Goal: Task Accomplishment & Management: Manage account settings

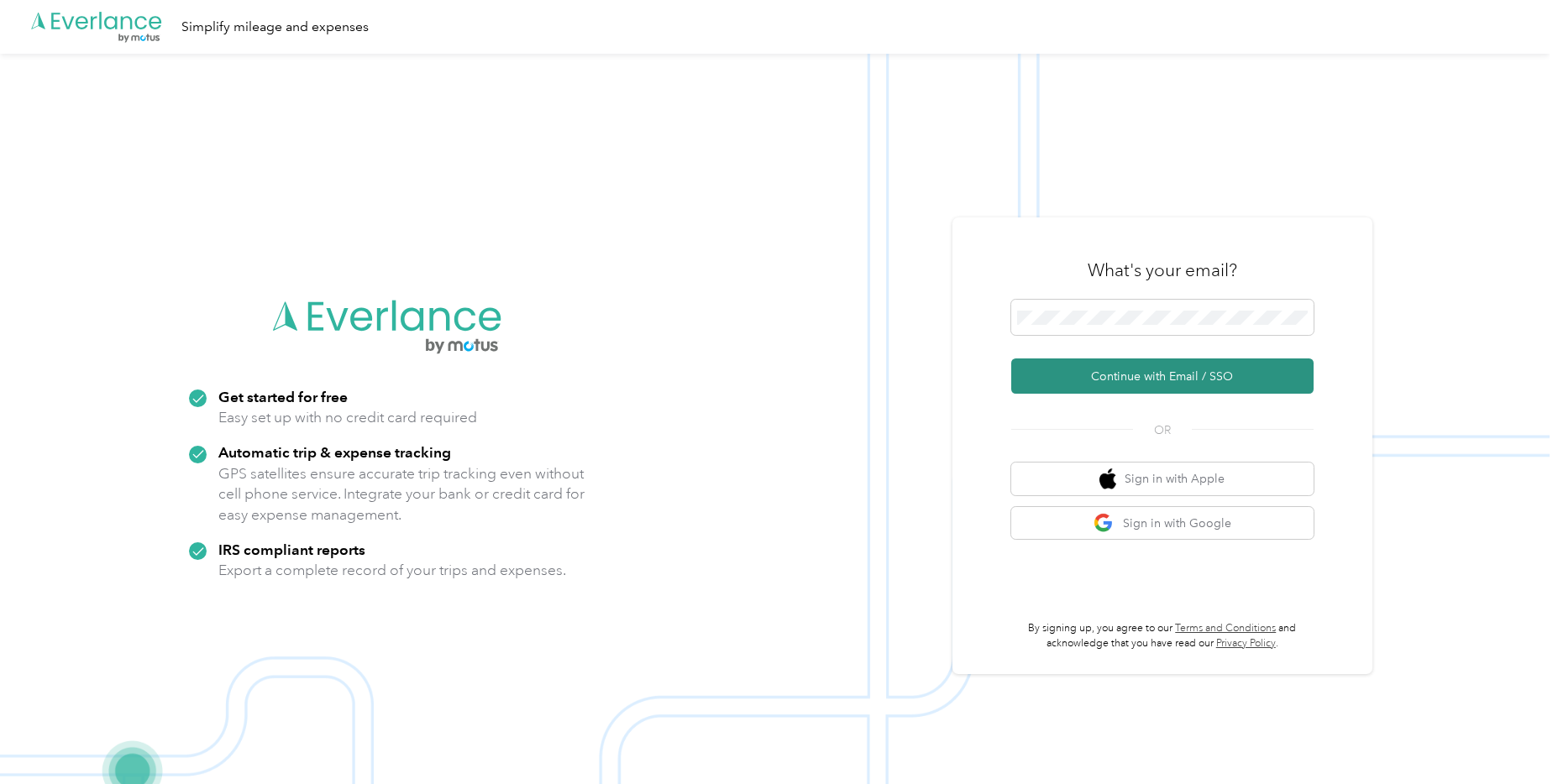
click at [1019, 381] on button "Continue with Email / SSO" at bounding box center [1162, 376] width 303 height 36
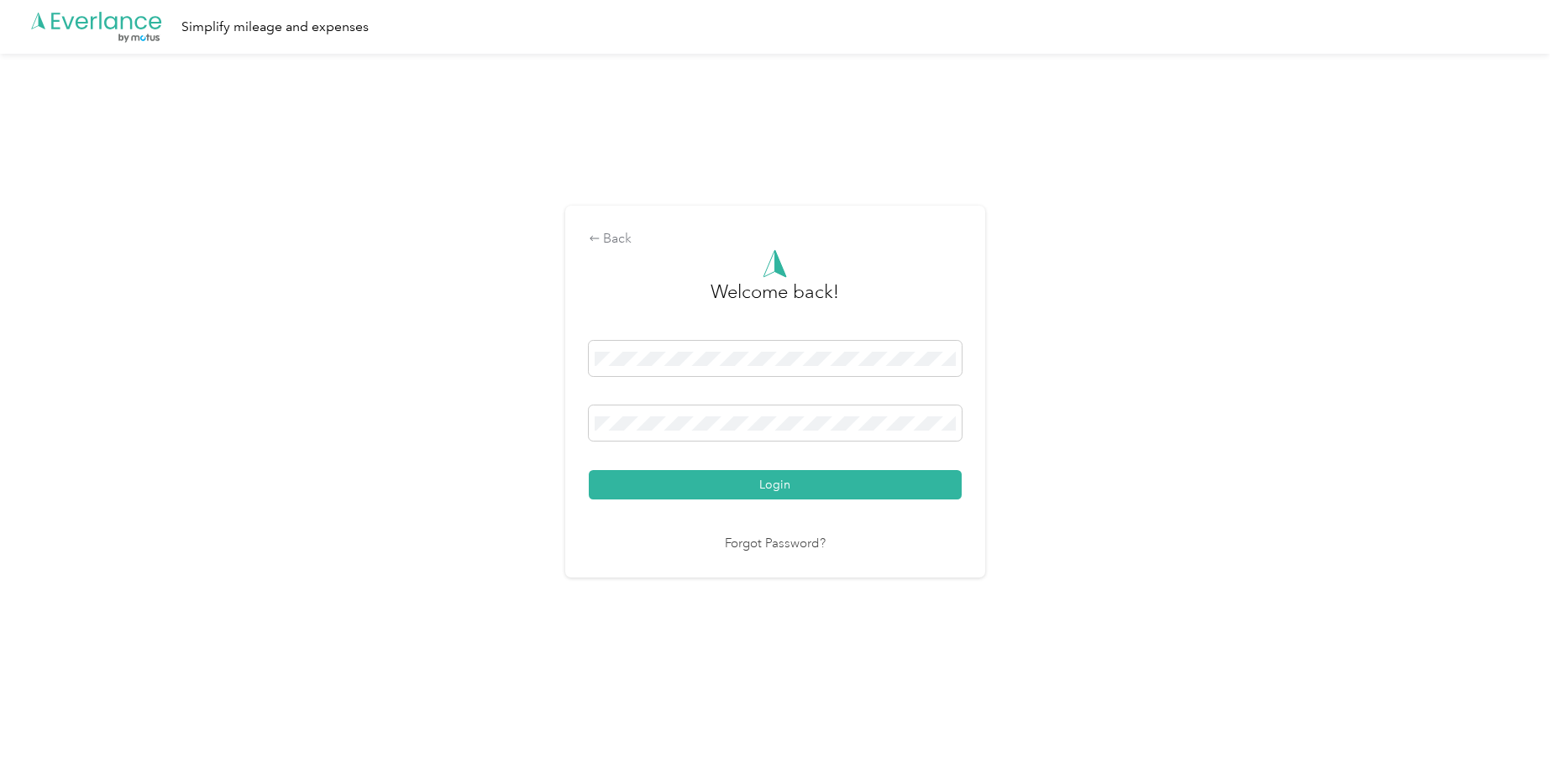
click at [691, 481] on button "Login" at bounding box center [775, 484] width 373 height 29
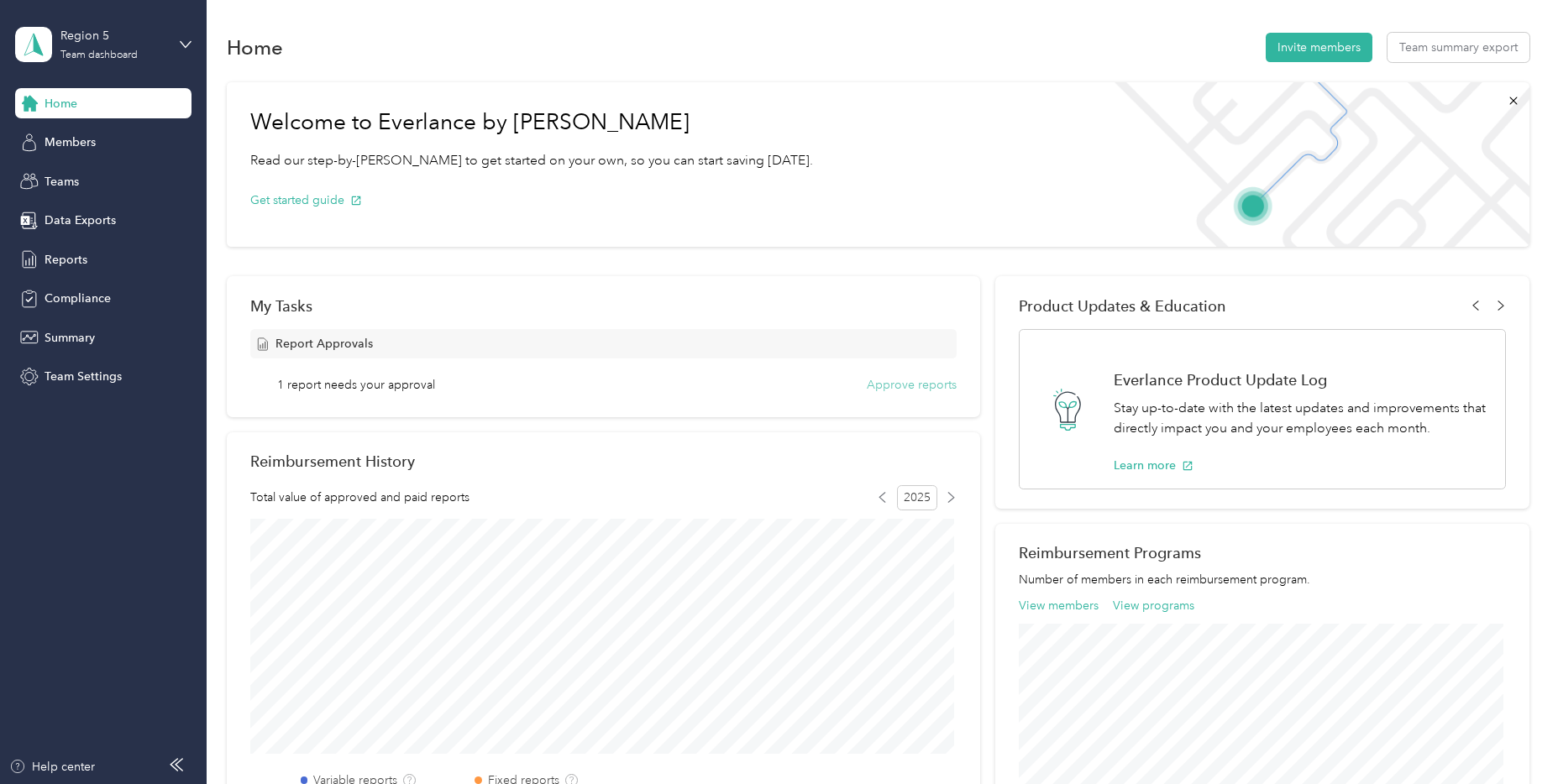
click at [883, 383] on button "Approve reports" at bounding box center [912, 385] width 90 height 17
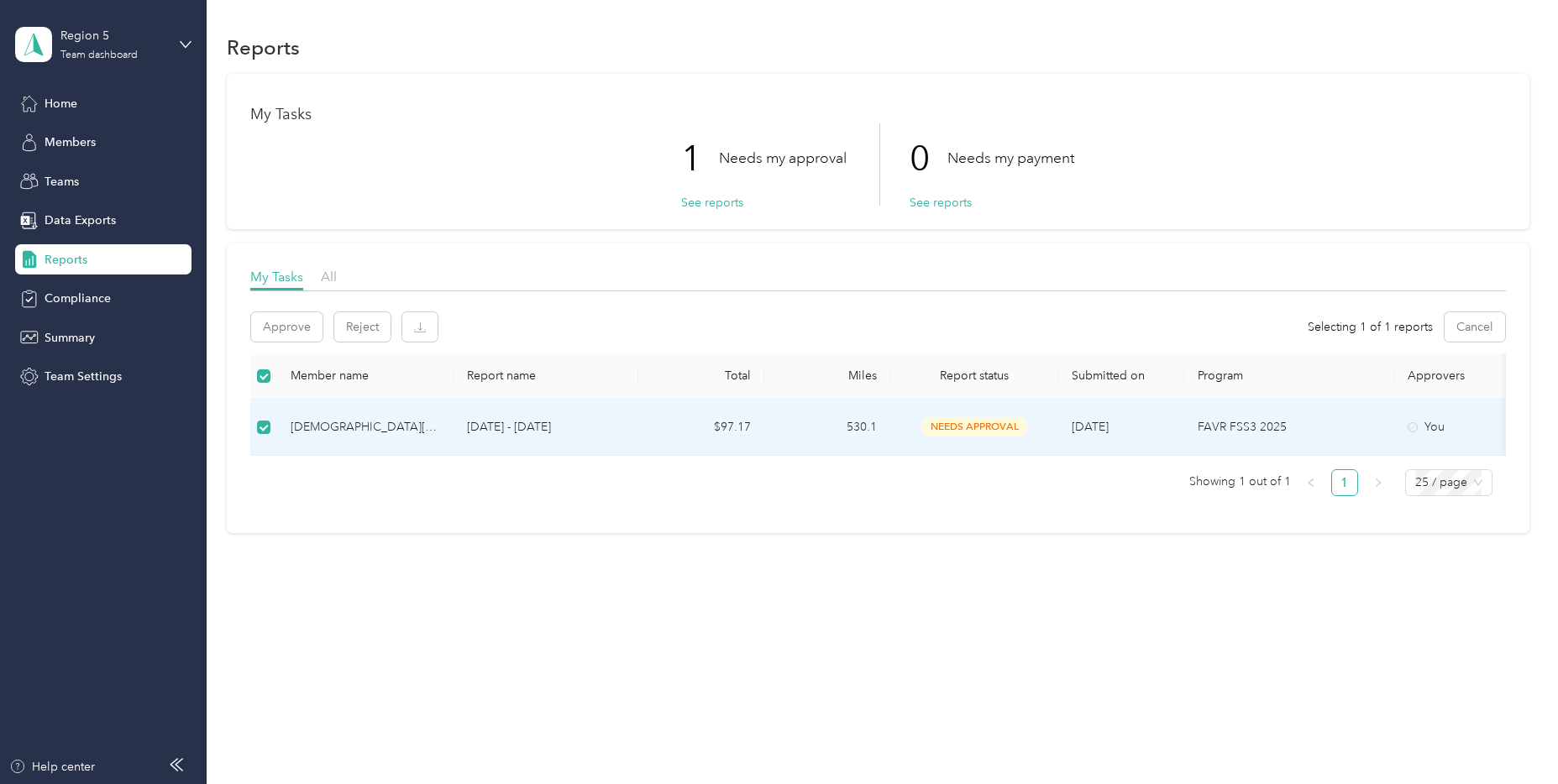
click at [325, 427] on div "[DEMOGRAPHIC_DATA][PERSON_NAME]" at bounding box center [366, 428] width 150 height 18
click at [955, 425] on span "needs approval" at bounding box center [975, 427] width 106 height 19
click at [294, 320] on button "Approve" at bounding box center [287, 327] width 71 height 29
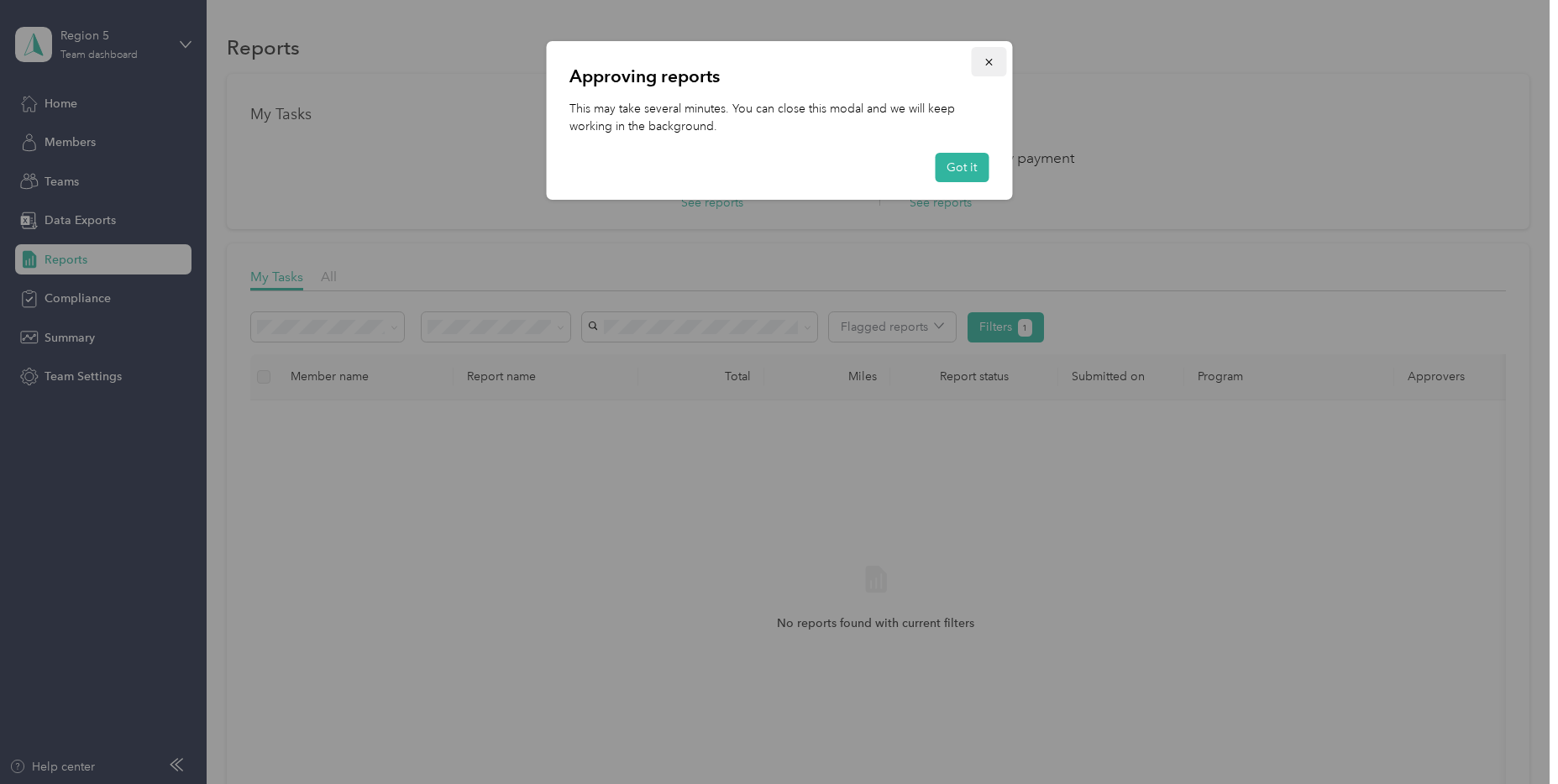
click at [988, 58] on icon "button" at bounding box center [988, 62] width 12 height 12
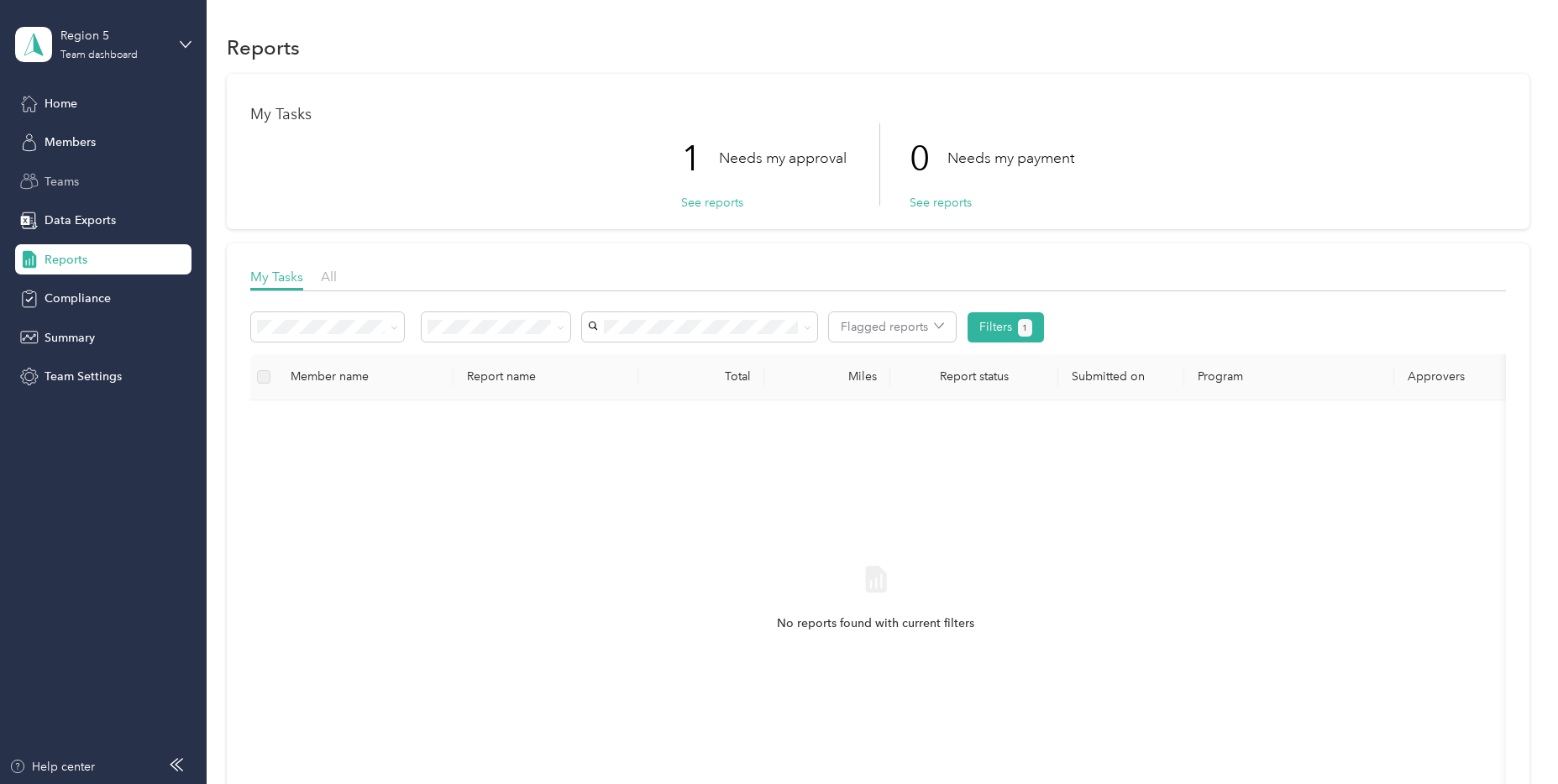
click at [71, 178] on span "Teams" at bounding box center [62, 181] width 35 height 17
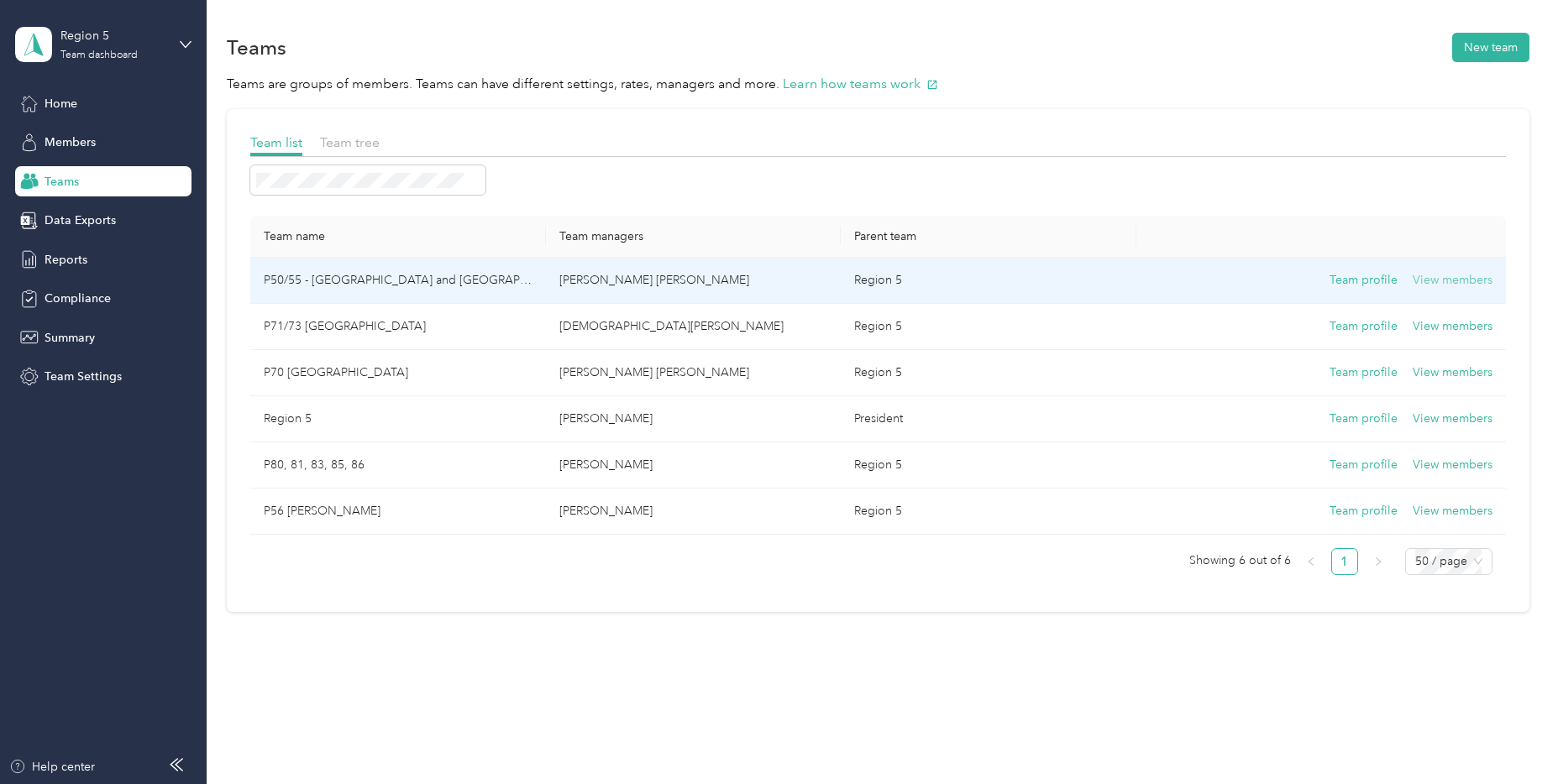
click at [1019, 283] on button "View members" at bounding box center [1452, 281] width 80 height 18
